Goal: Task Accomplishment & Management: Complete application form

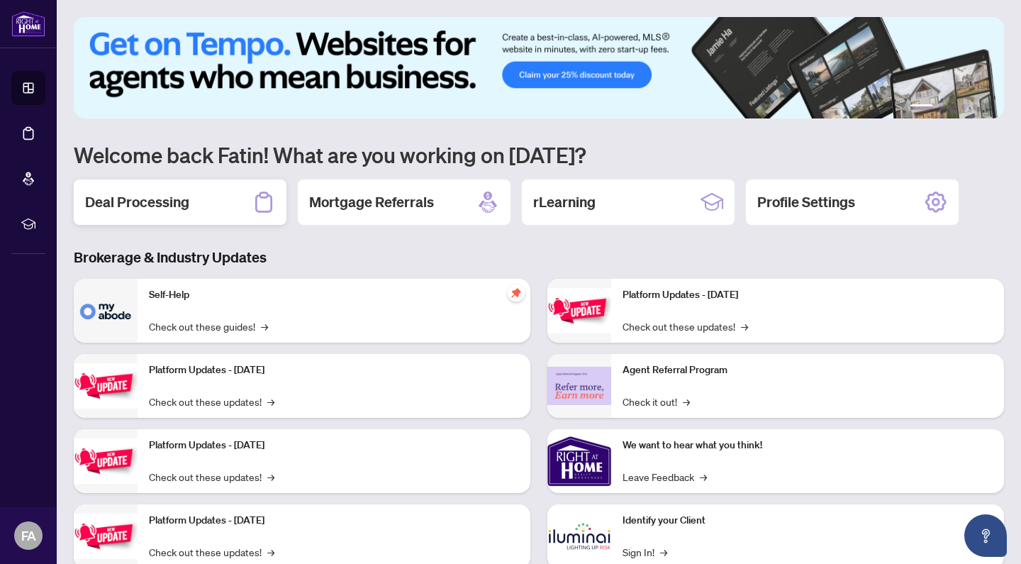
click at [142, 206] on h2 "Deal Processing" at bounding box center [137, 202] width 104 height 20
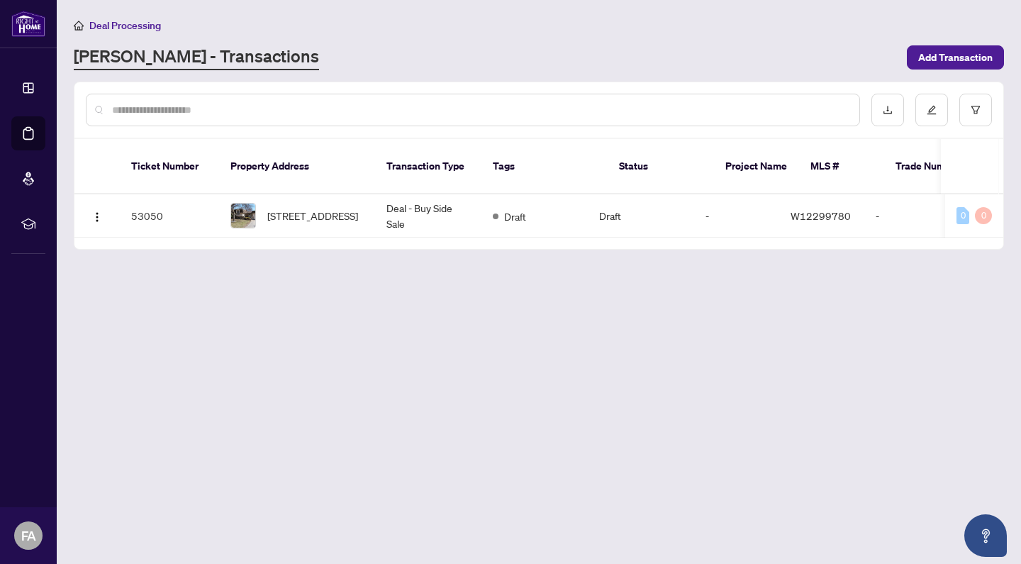
click at [181, 59] on link "[PERSON_NAME] - Transactions" at bounding box center [196, 58] width 245 height 26
click at [294, 208] on span "[STREET_ADDRESS]" at bounding box center [312, 216] width 91 height 16
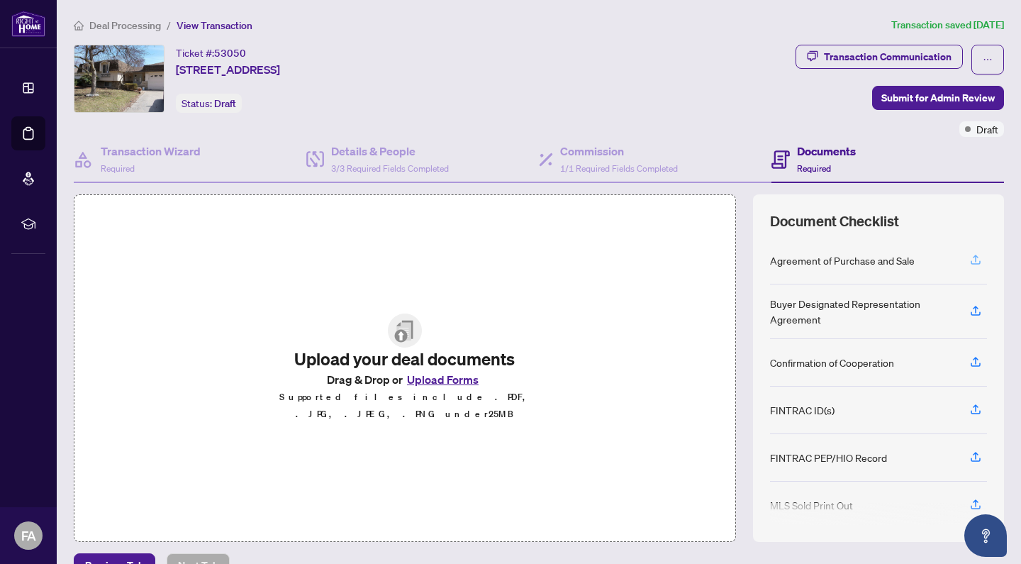
click at [974, 262] on icon "button" at bounding box center [975, 259] width 13 height 13
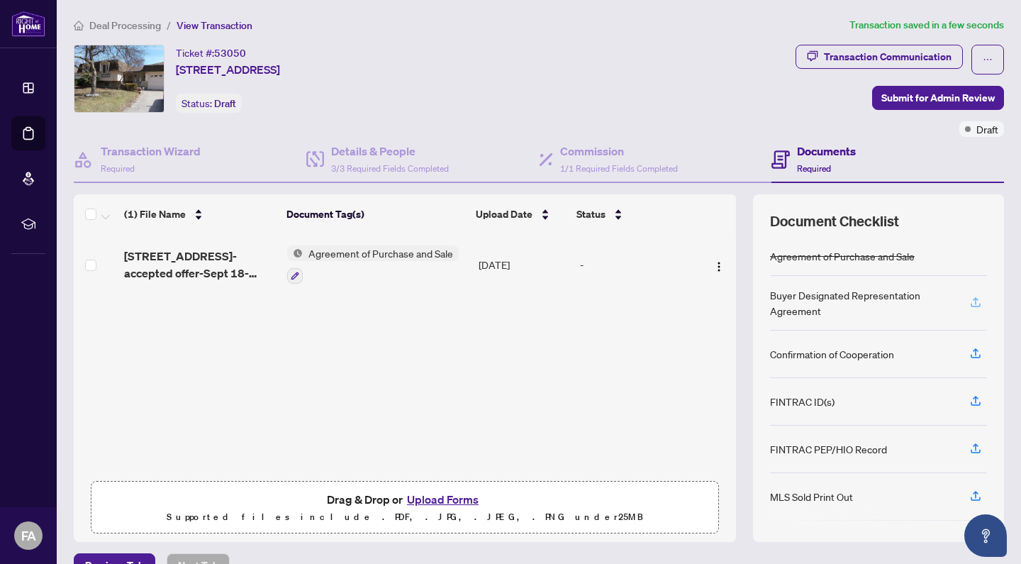
click at [979, 302] on icon "button" at bounding box center [975, 302] width 13 height 13
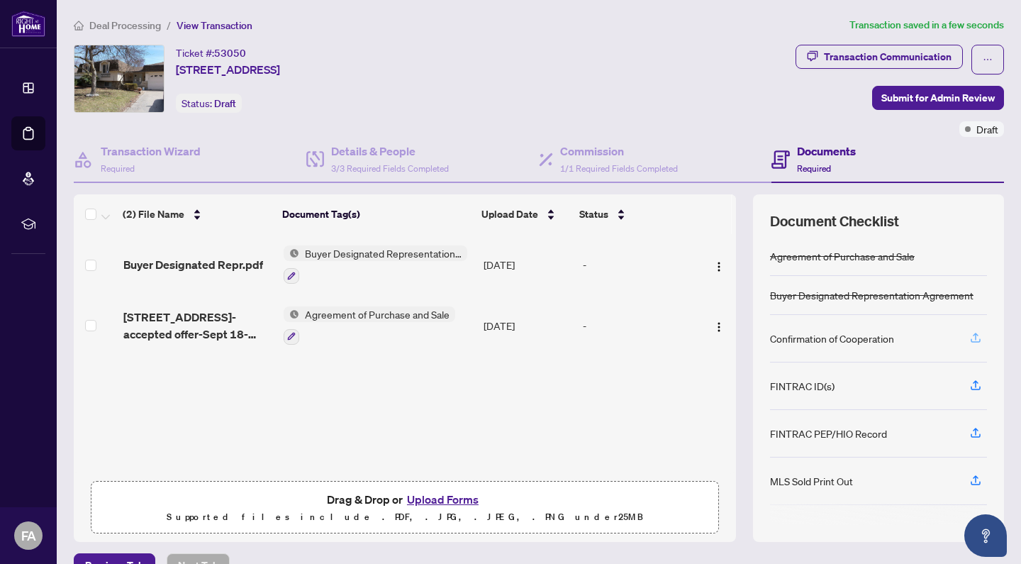
click at [975, 336] on icon "button" at bounding box center [976, 335] width 6 height 7
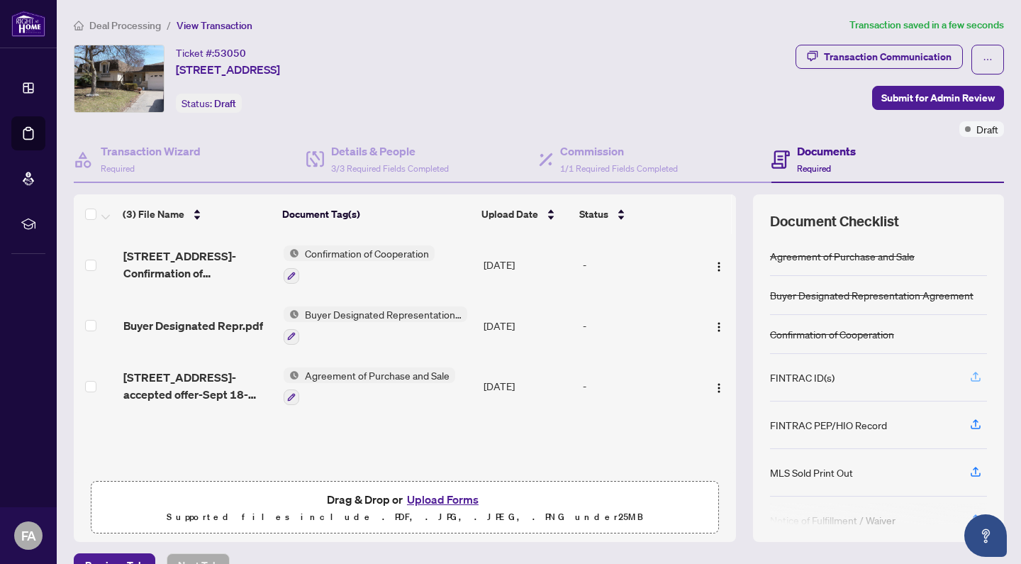
click at [975, 376] on icon "button" at bounding box center [975, 376] width 13 height 13
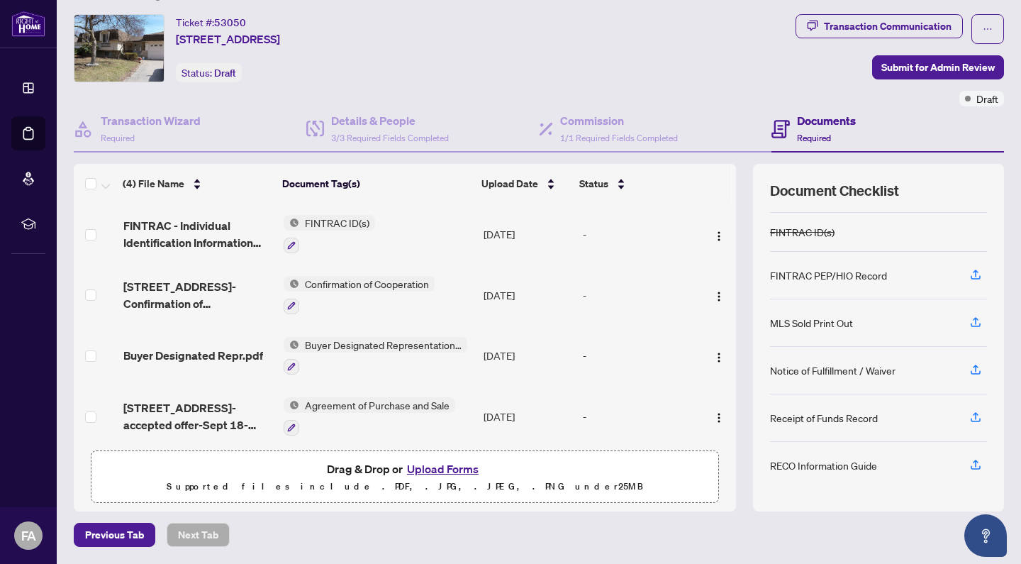
scroll to position [30, 0]
click at [973, 465] on icon "button" at bounding box center [975, 465] width 13 height 13
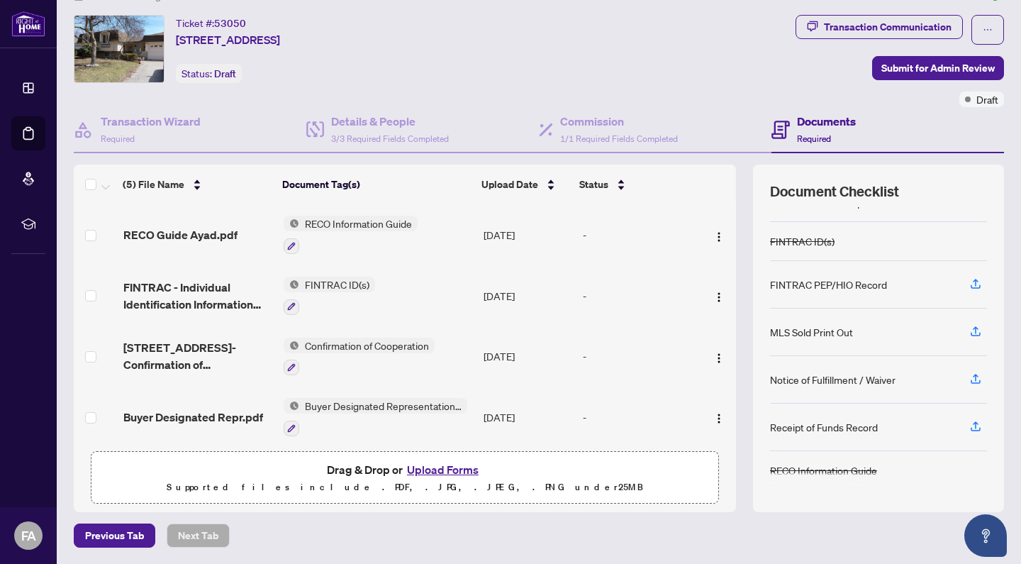
scroll to position [0, 0]
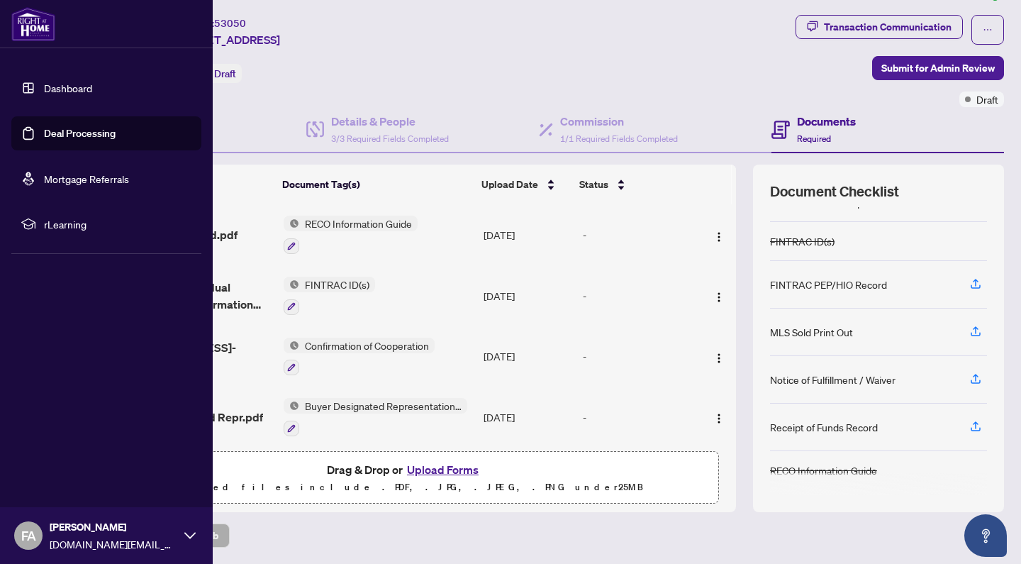
click at [44, 88] on link "Dashboard" at bounding box center [68, 88] width 48 height 13
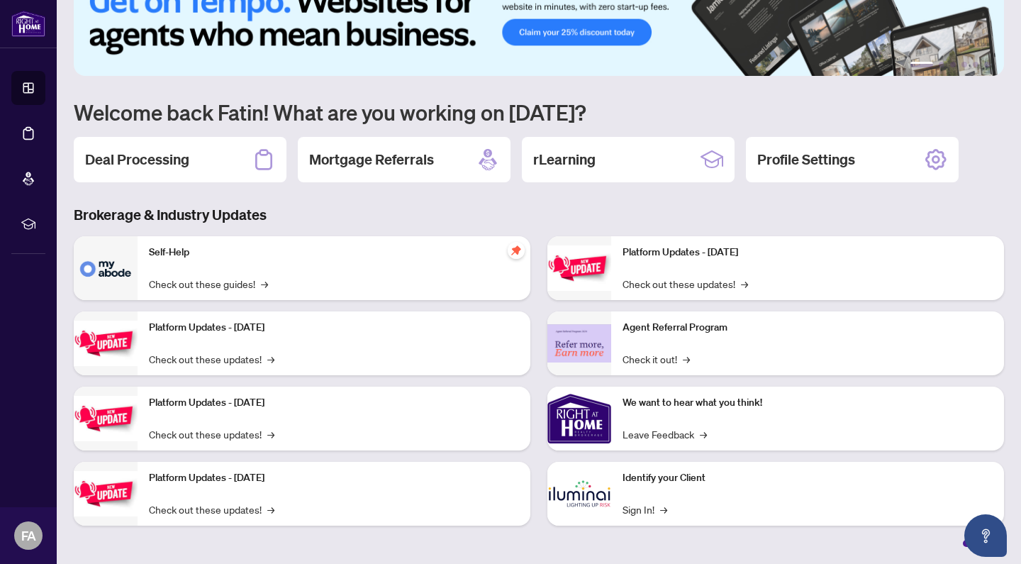
scroll to position [43, 0]
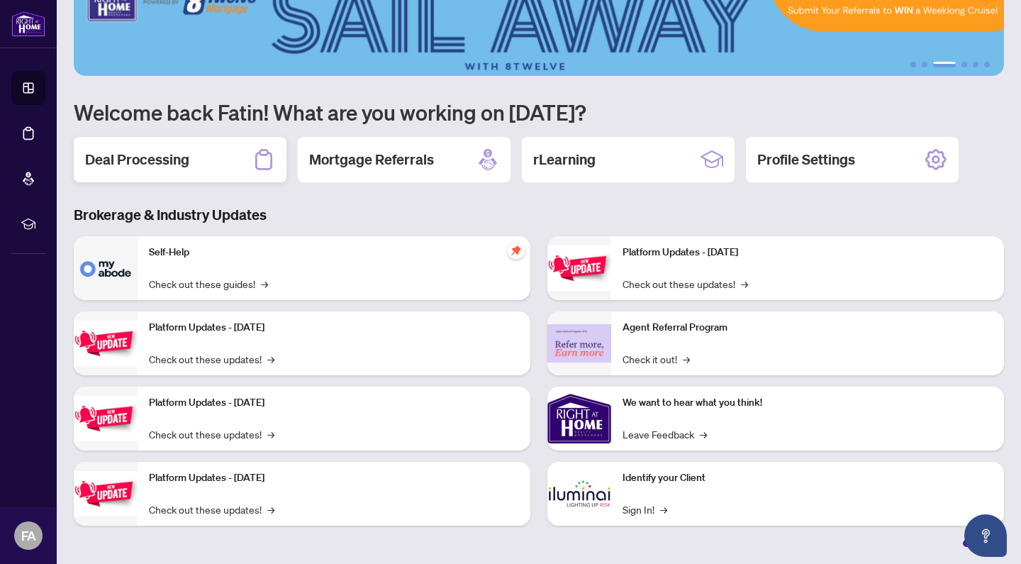
click at [150, 161] on h2 "Deal Processing" at bounding box center [137, 160] width 104 height 20
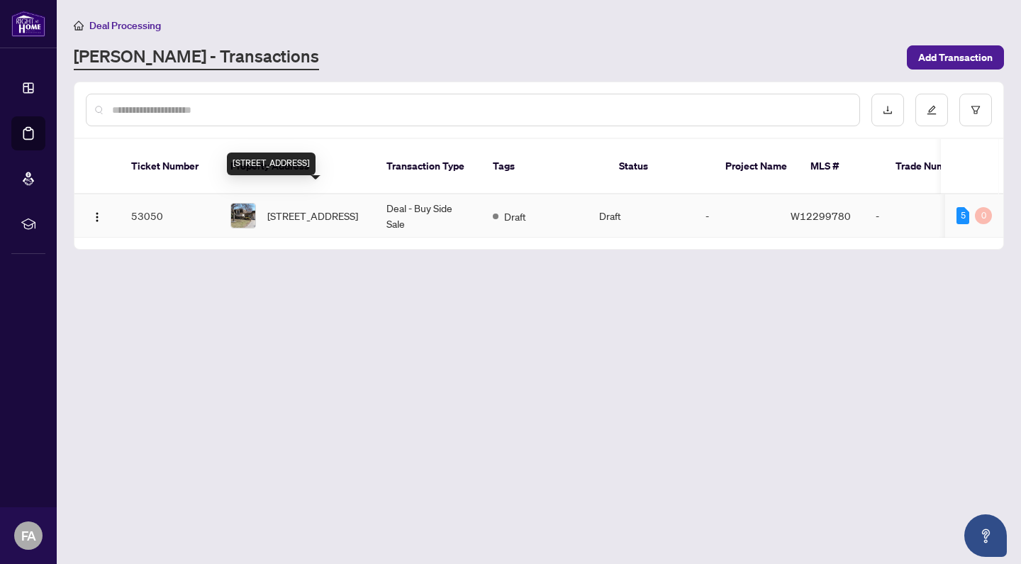
click at [304, 208] on span "[STREET_ADDRESS]" at bounding box center [312, 216] width 91 height 16
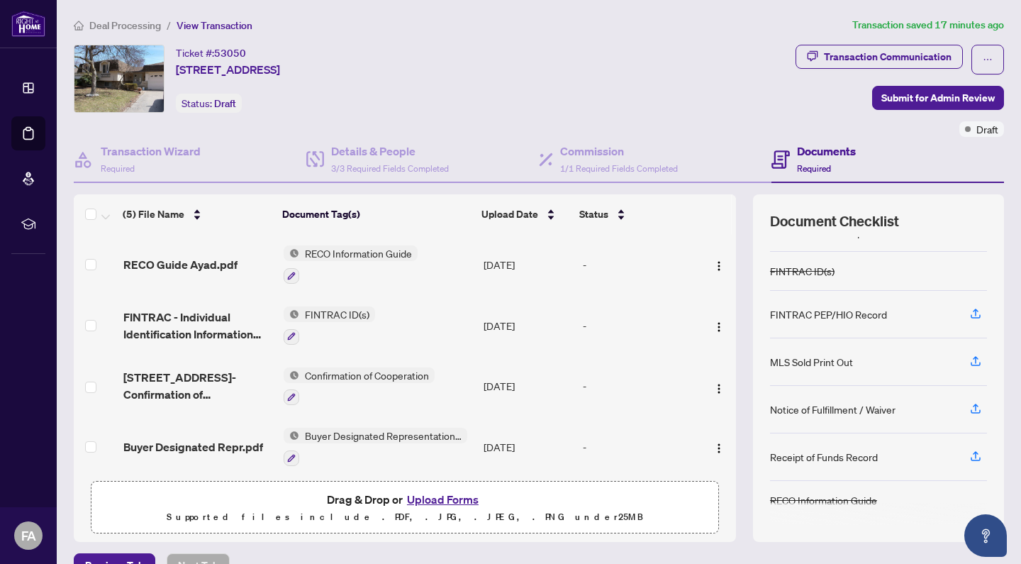
scroll to position [102, 0]
click at [977, 457] on icon "button" at bounding box center [975, 455] width 13 height 13
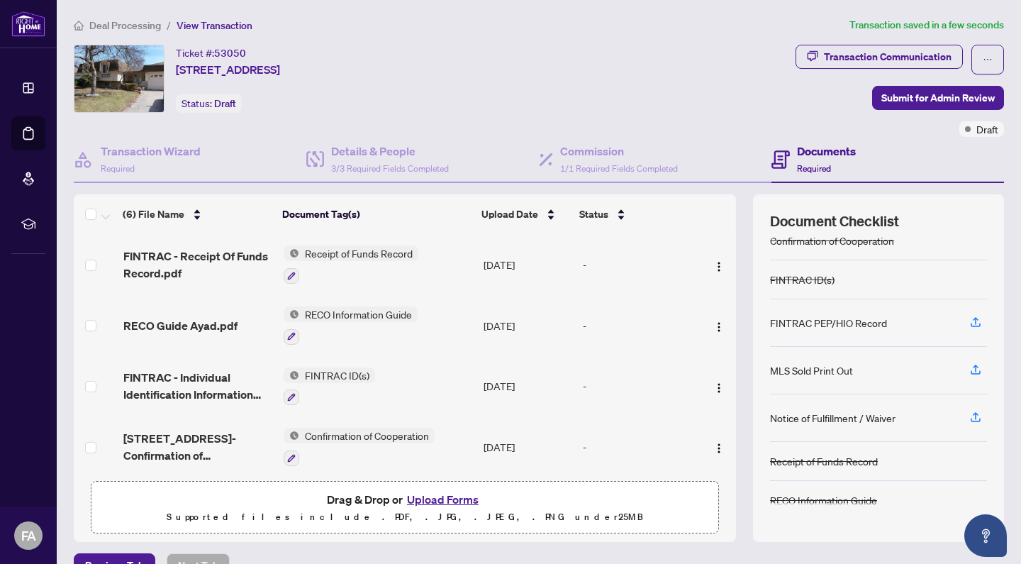
scroll to position [94, 0]
click at [978, 371] on icon "button" at bounding box center [975, 369] width 13 height 13
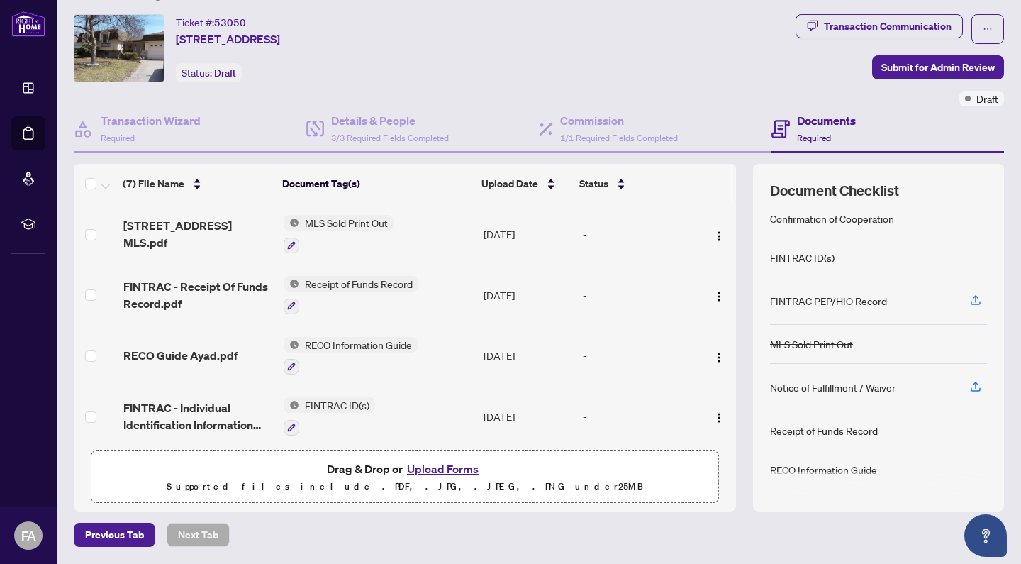
scroll to position [30, 0]
click at [440, 469] on button "Upload Forms" at bounding box center [443, 469] width 80 height 18
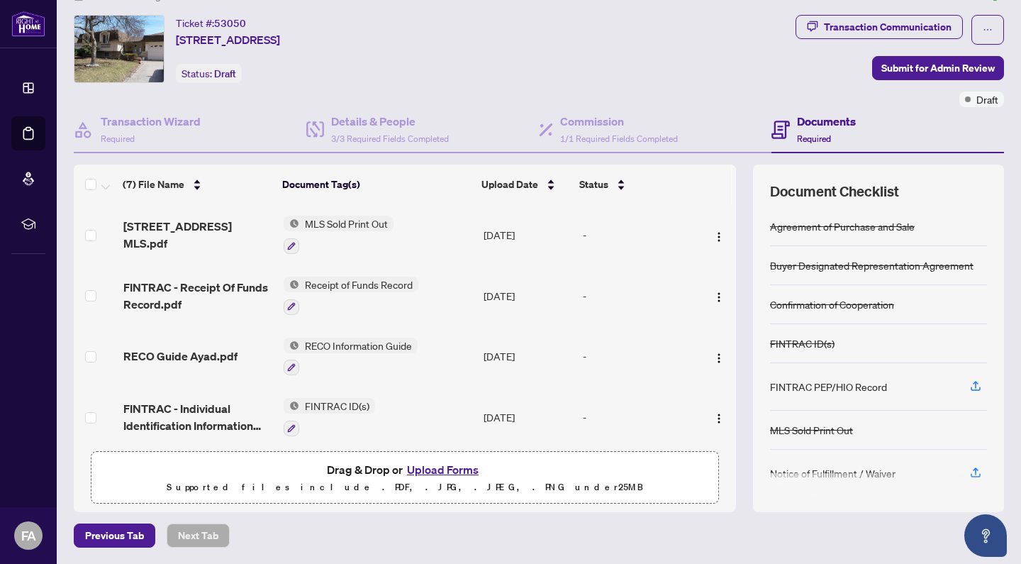
scroll to position [0, 0]
click at [817, 120] on h4 "Documents" at bounding box center [826, 121] width 59 height 17
click at [985, 29] on icon "ellipsis" at bounding box center [988, 29] width 8 height 1
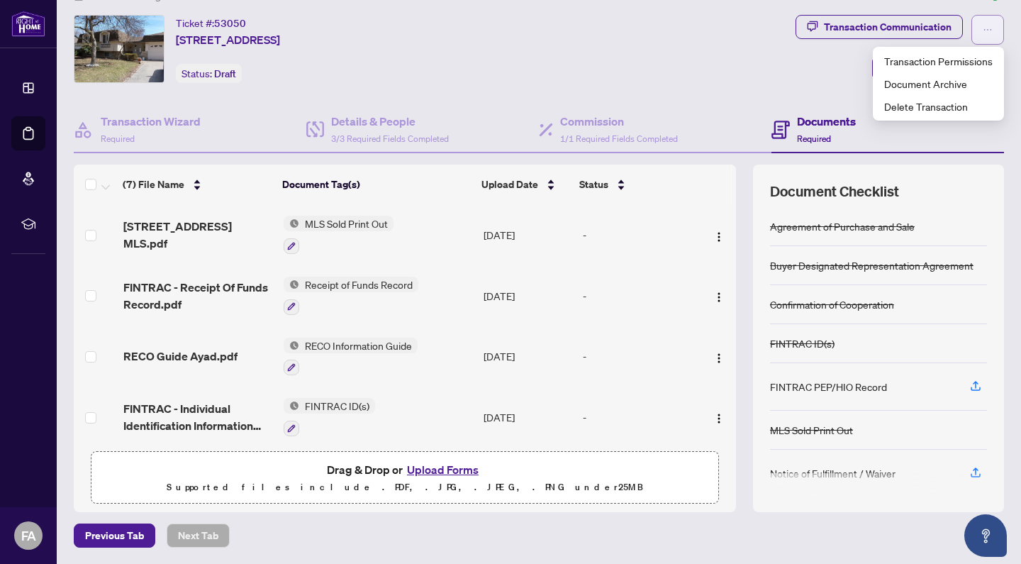
click at [985, 29] on icon "ellipsis" at bounding box center [988, 29] width 8 height 1
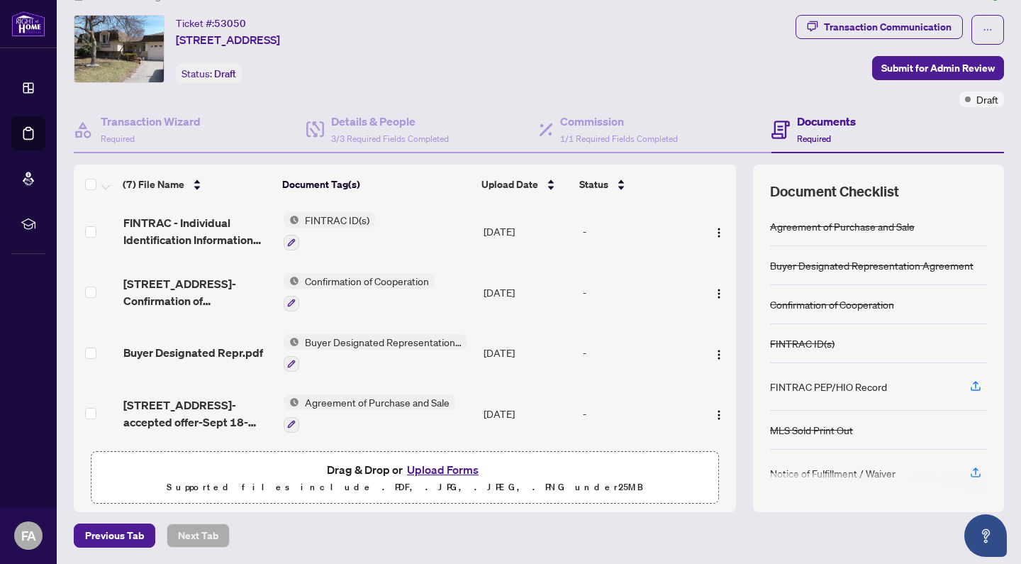
scroll to position [192, 0]
click at [935, 67] on span "Submit for Admin Review" at bounding box center [937, 68] width 113 height 23
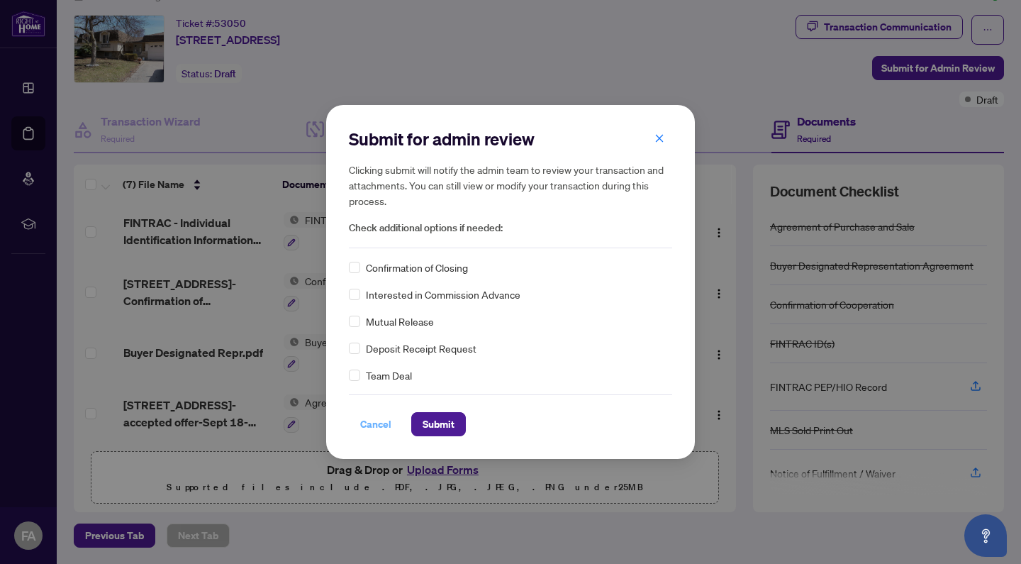
click at [379, 425] on span "Cancel" at bounding box center [375, 424] width 31 height 23
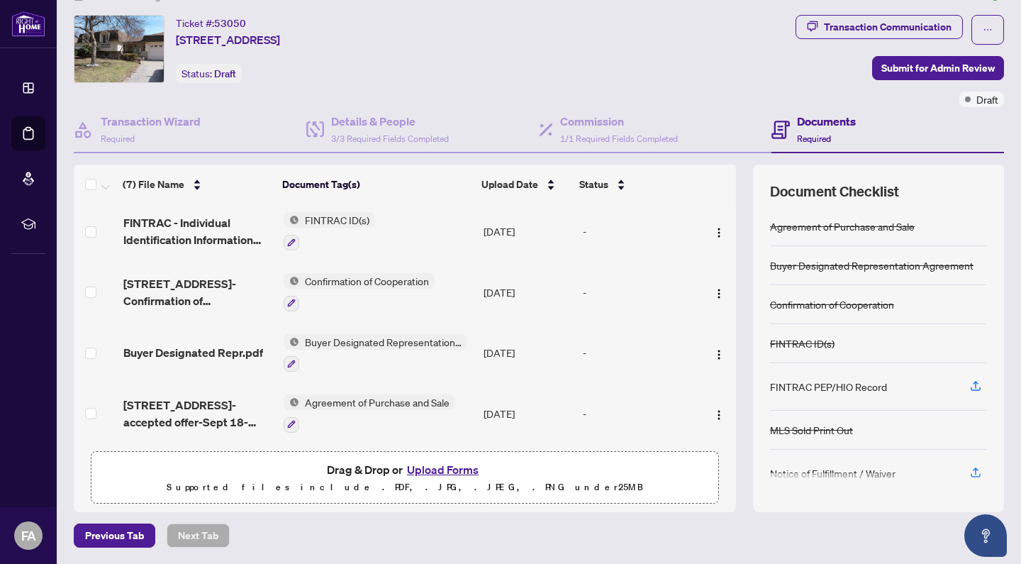
click at [438, 471] on button "Upload Forms" at bounding box center [443, 469] width 80 height 18
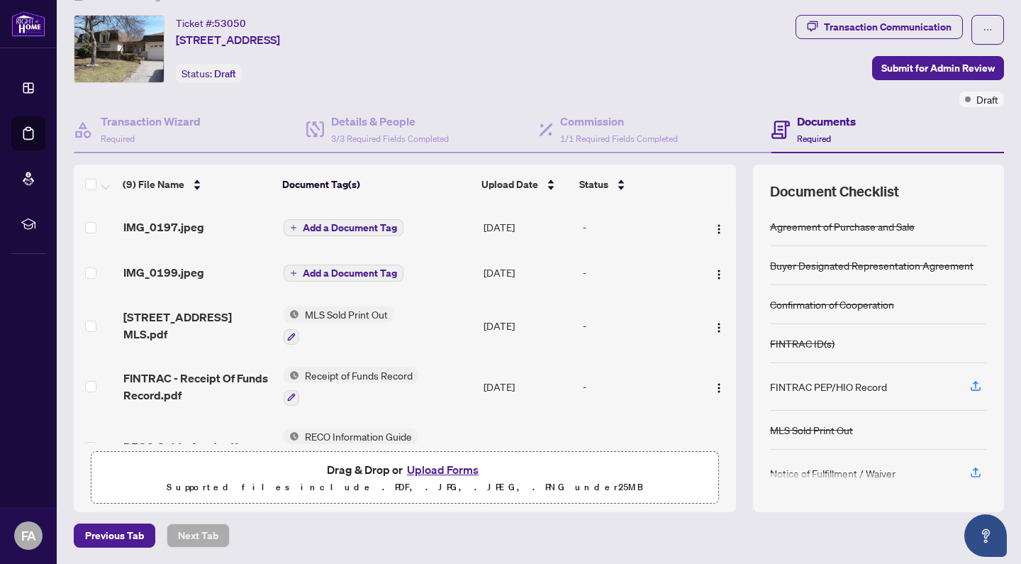
scroll to position [0, 0]
click at [918, 68] on span "Submit for Admin Review" at bounding box center [937, 68] width 113 height 23
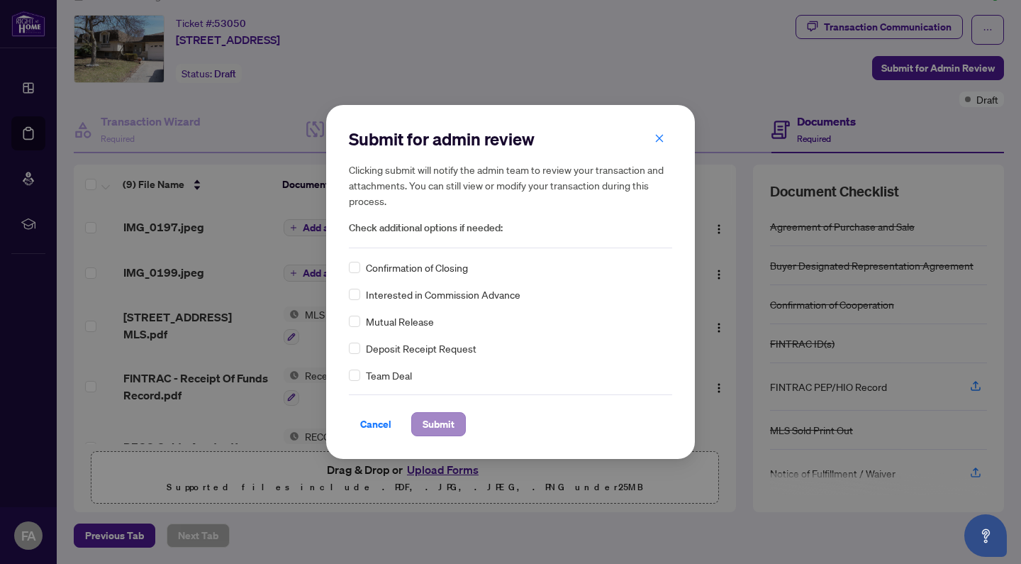
click at [440, 422] on span "Submit" at bounding box center [439, 424] width 32 height 23
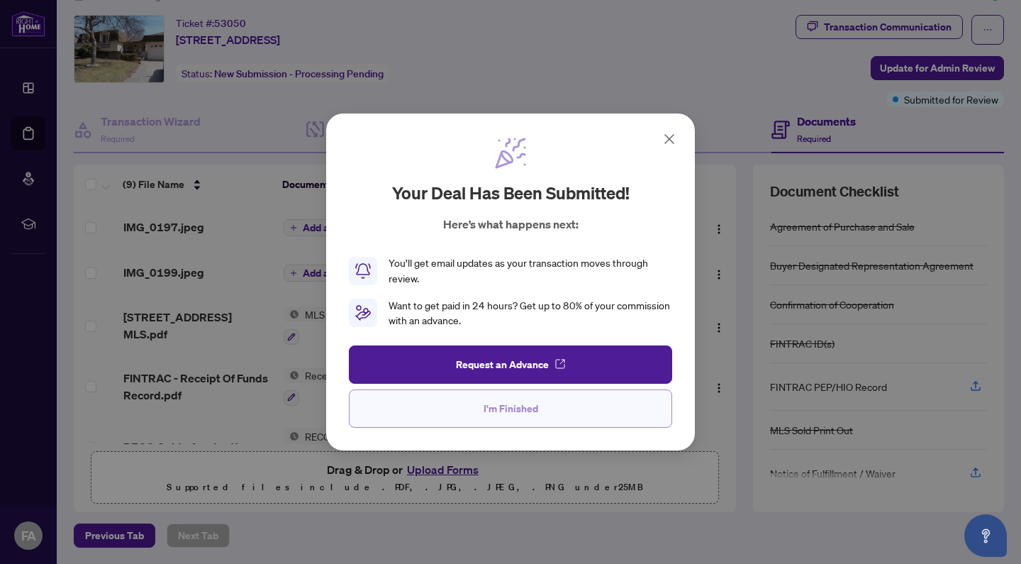
click at [517, 407] on span "I'm Finished" at bounding box center [510, 408] width 55 height 23
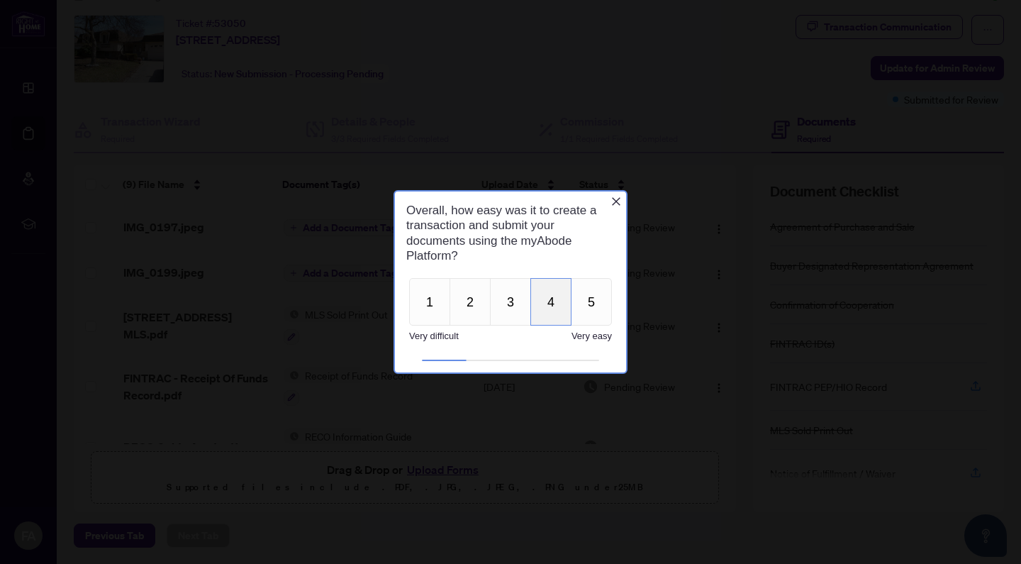
click at [551, 301] on button "4" at bounding box center [550, 301] width 41 height 47
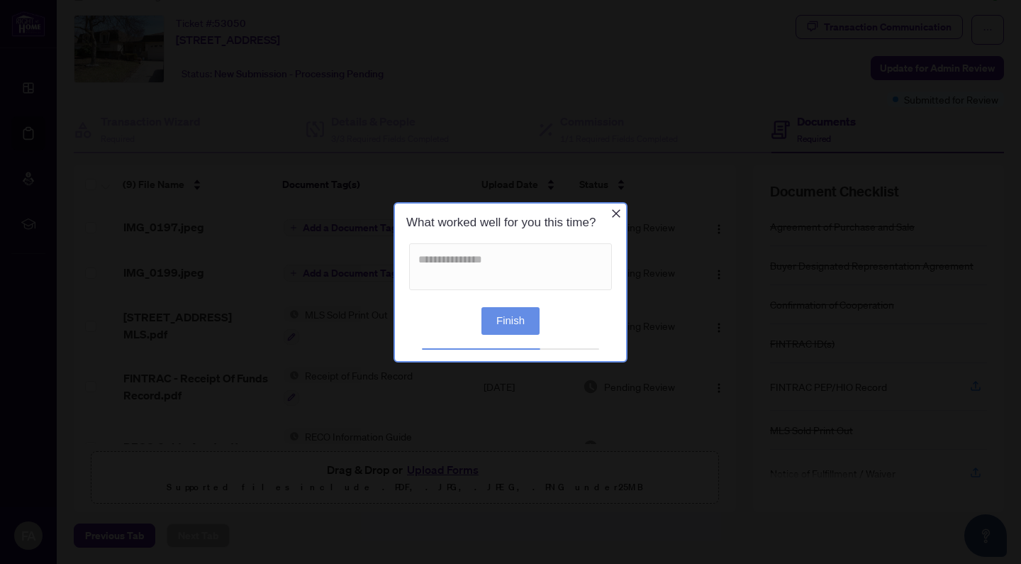
click at [507, 320] on button "Finish" at bounding box center [510, 320] width 58 height 28
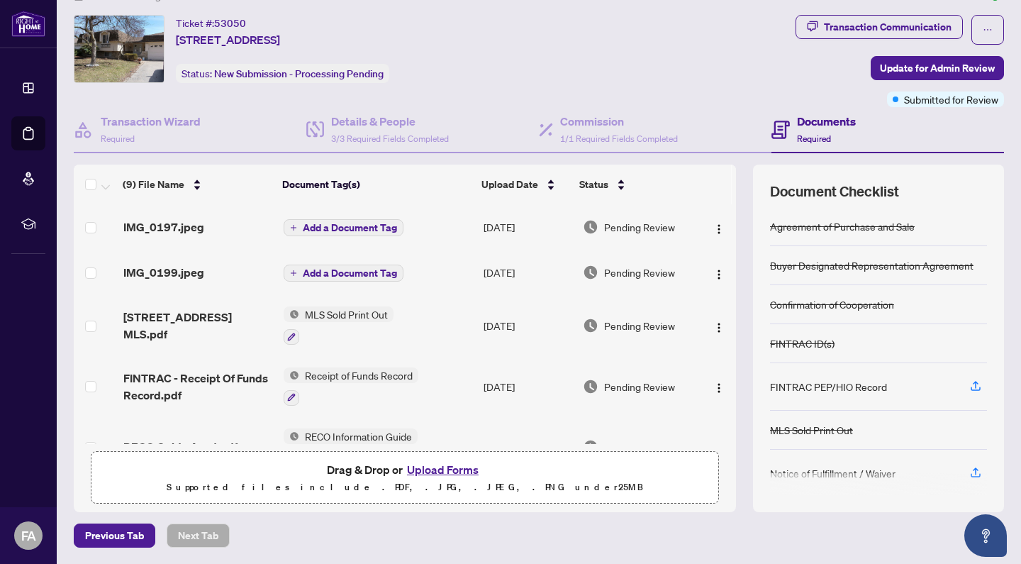
click at [379, 228] on span "Add a Document Tag" at bounding box center [350, 228] width 94 height 10
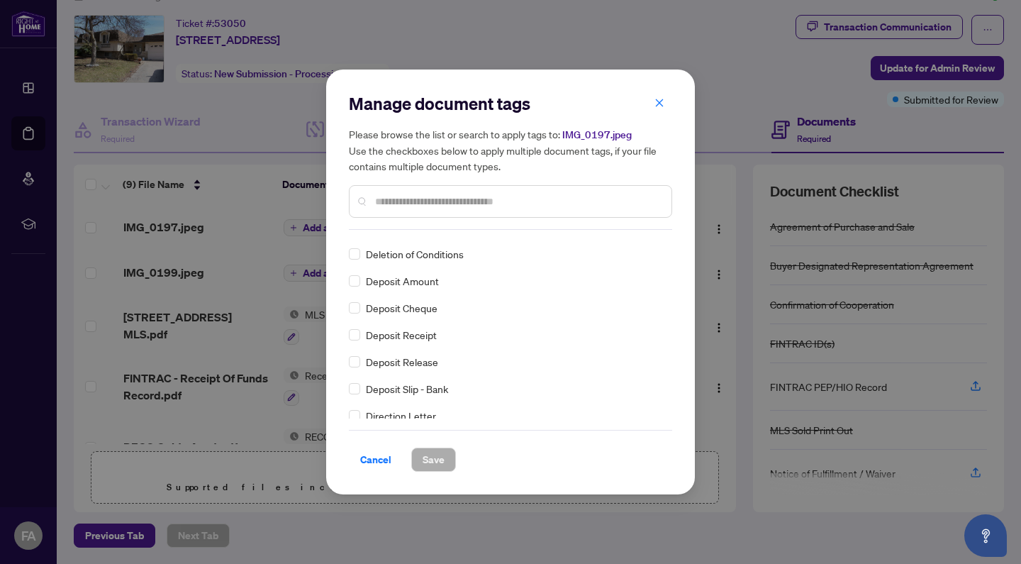
scroll to position [1168, 0]
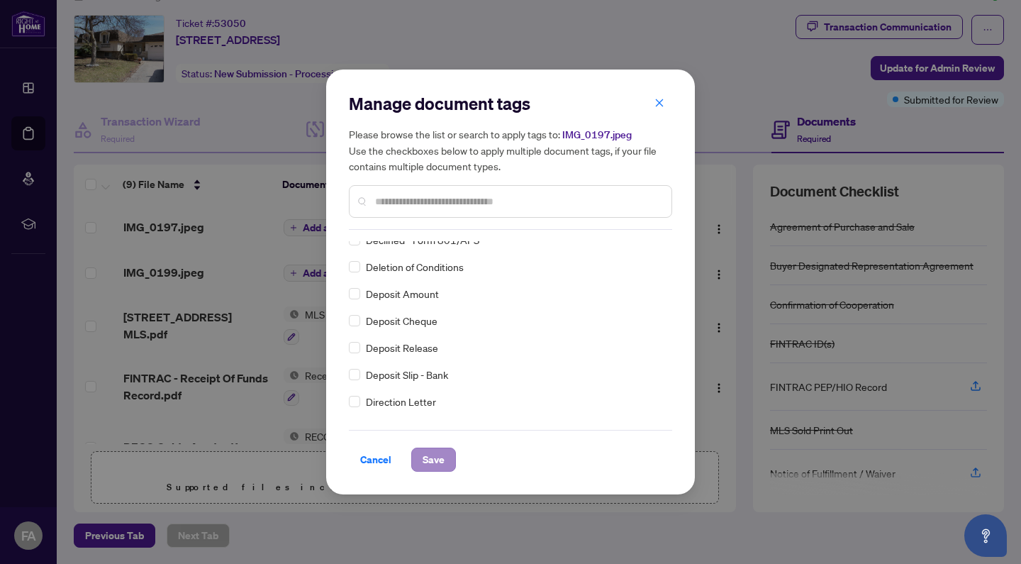
click at [432, 459] on span "Save" at bounding box center [434, 459] width 22 height 23
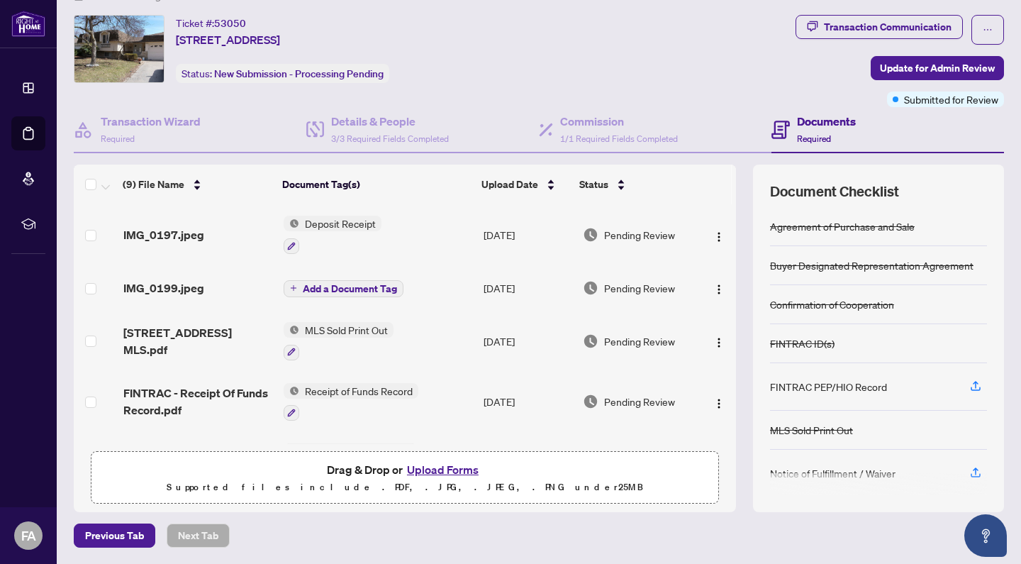
click at [342, 289] on span "Add a Document Tag" at bounding box center [350, 289] width 94 height 10
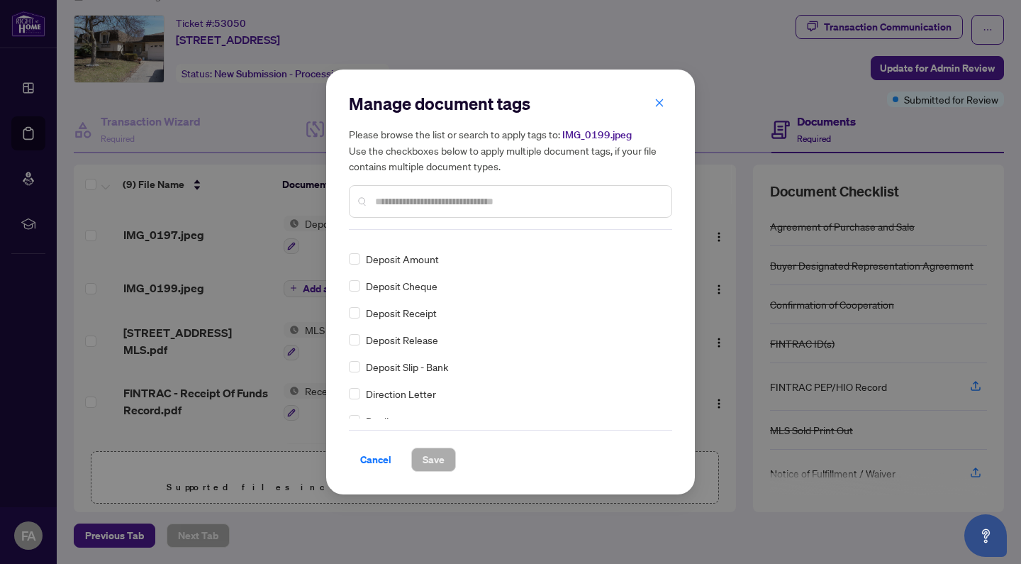
scroll to position [1176, 0]
click at [435, 459] on span "Save" at bounding box center [434, 459] width 22 height 23
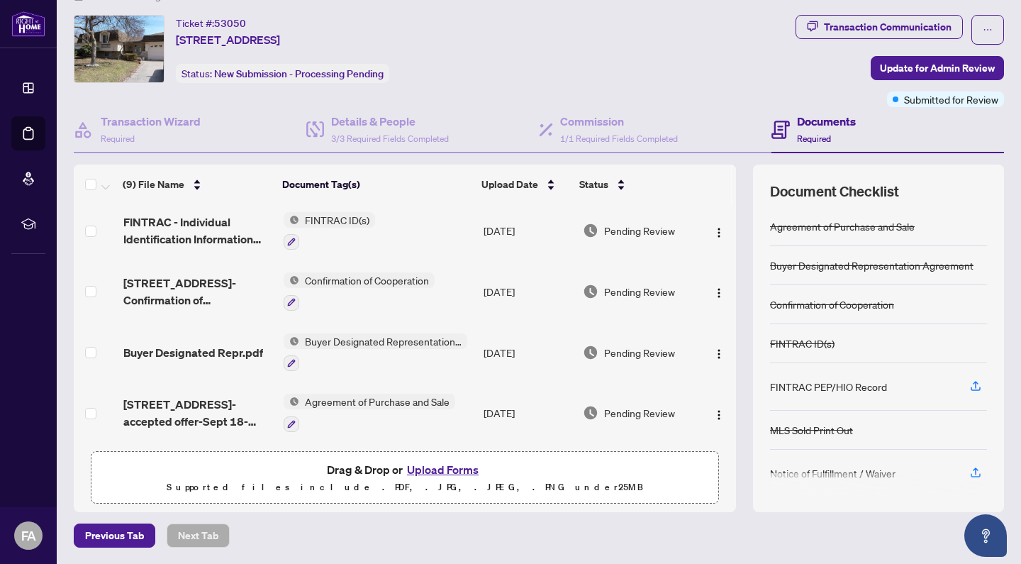
scroll to position [314, 0]
